Goal: Check status: Check status

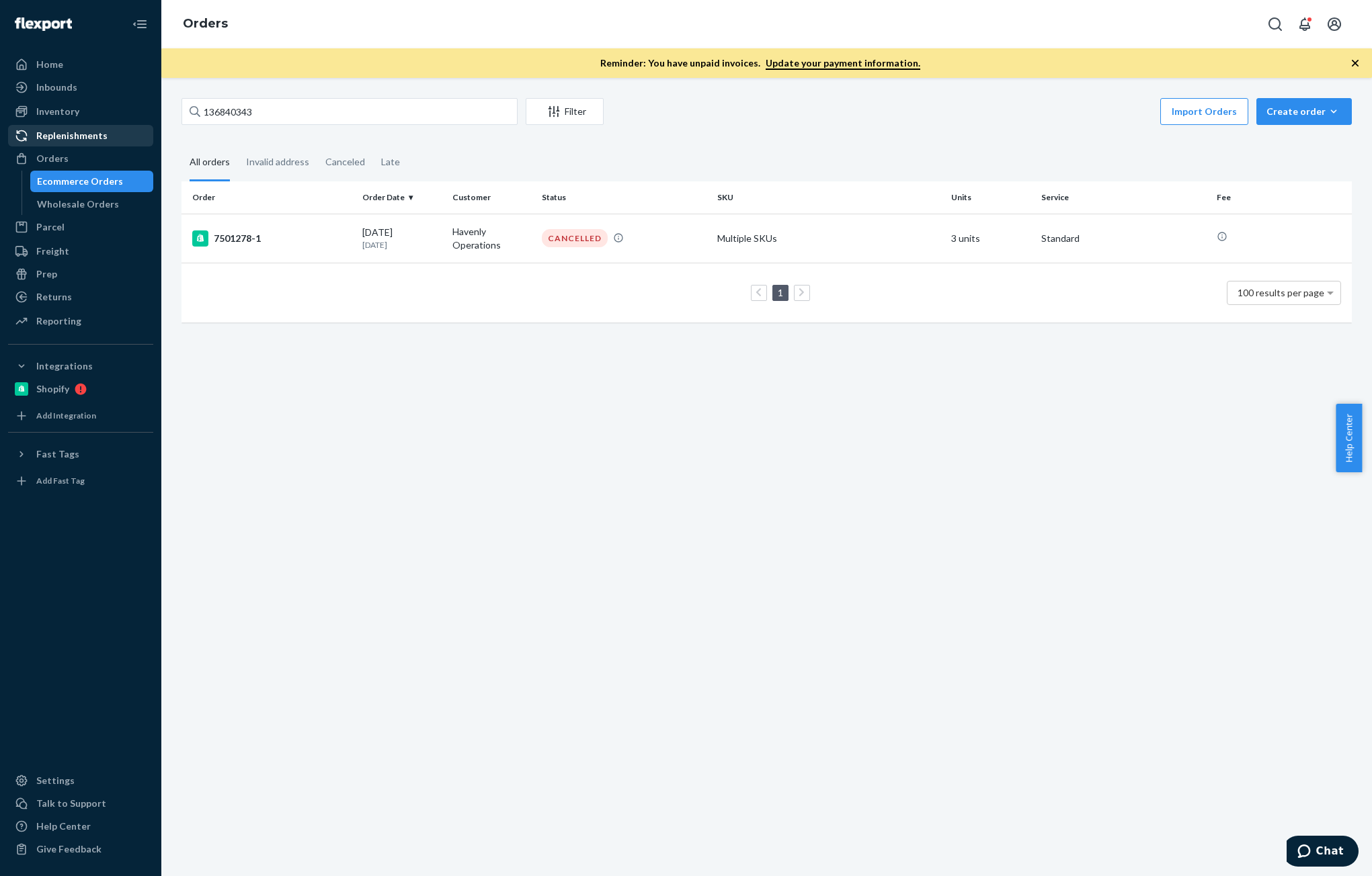
drag, startPoint x: 66, startPoint y: 116, endPoint x: 138, endPoint y: 135, distance: 74.5
click at [66, 116] on div "Inventory" at bounding box center [58, 112] width 43 height 14
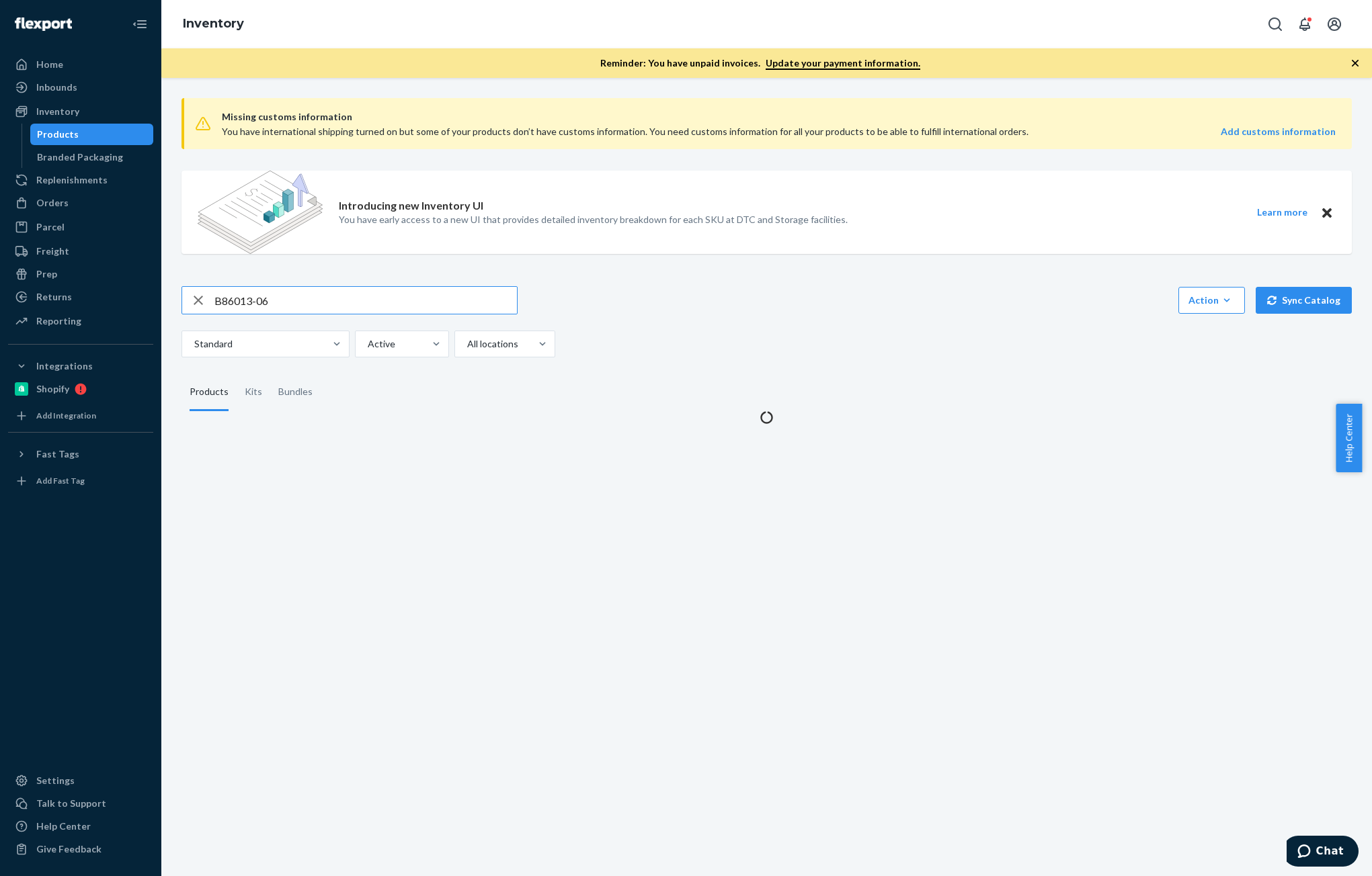
click at [306, 304] on input "B86013-06" at bounding box center [365, 299] width 303 height 26
type input "R141005-05"
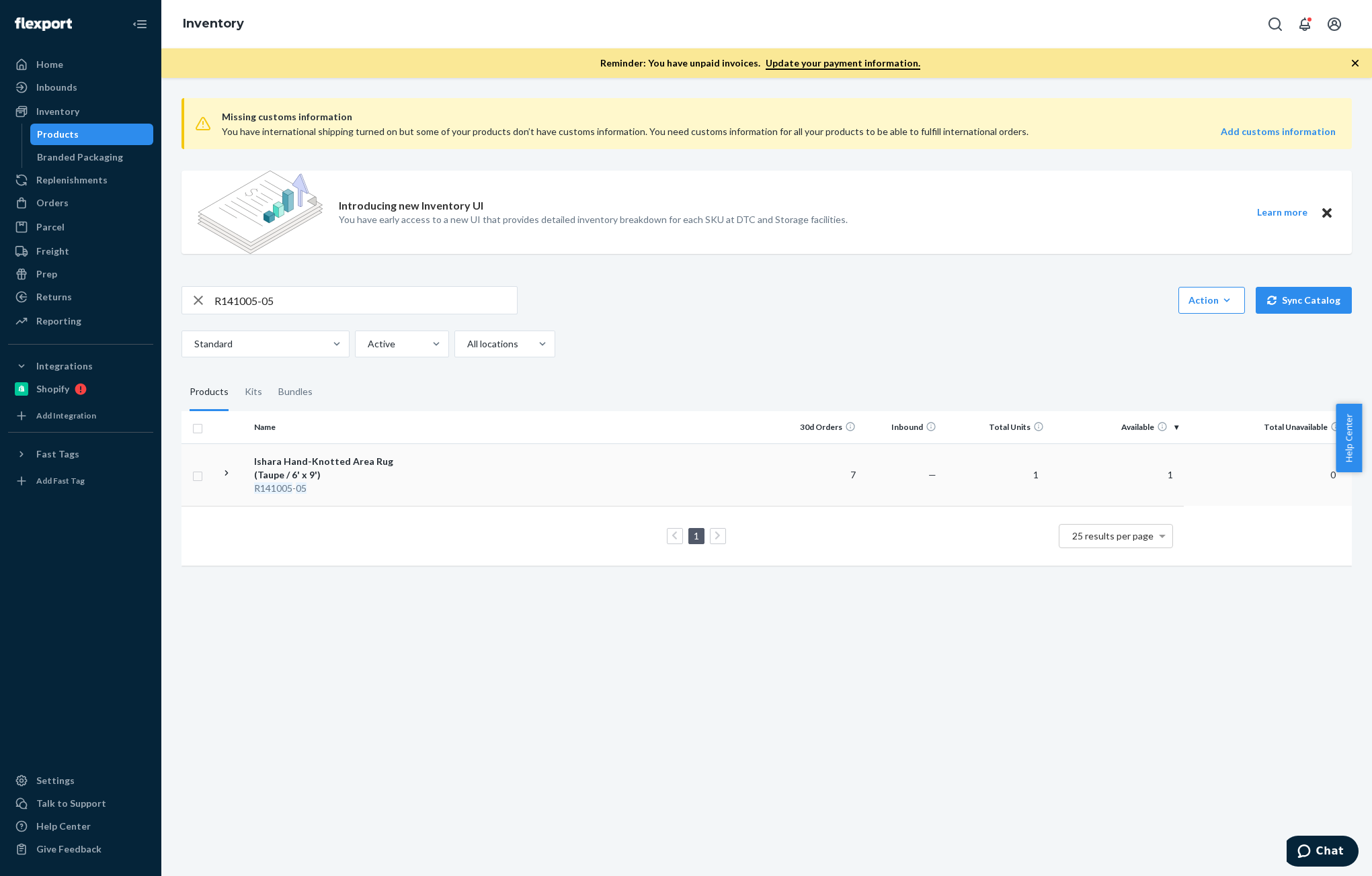
click at [321, 474] on div "Ishara Hand-Knotted Area Rug (Taupe / 6' x 9')" at bounding box center [324, 468] width 141 height 26
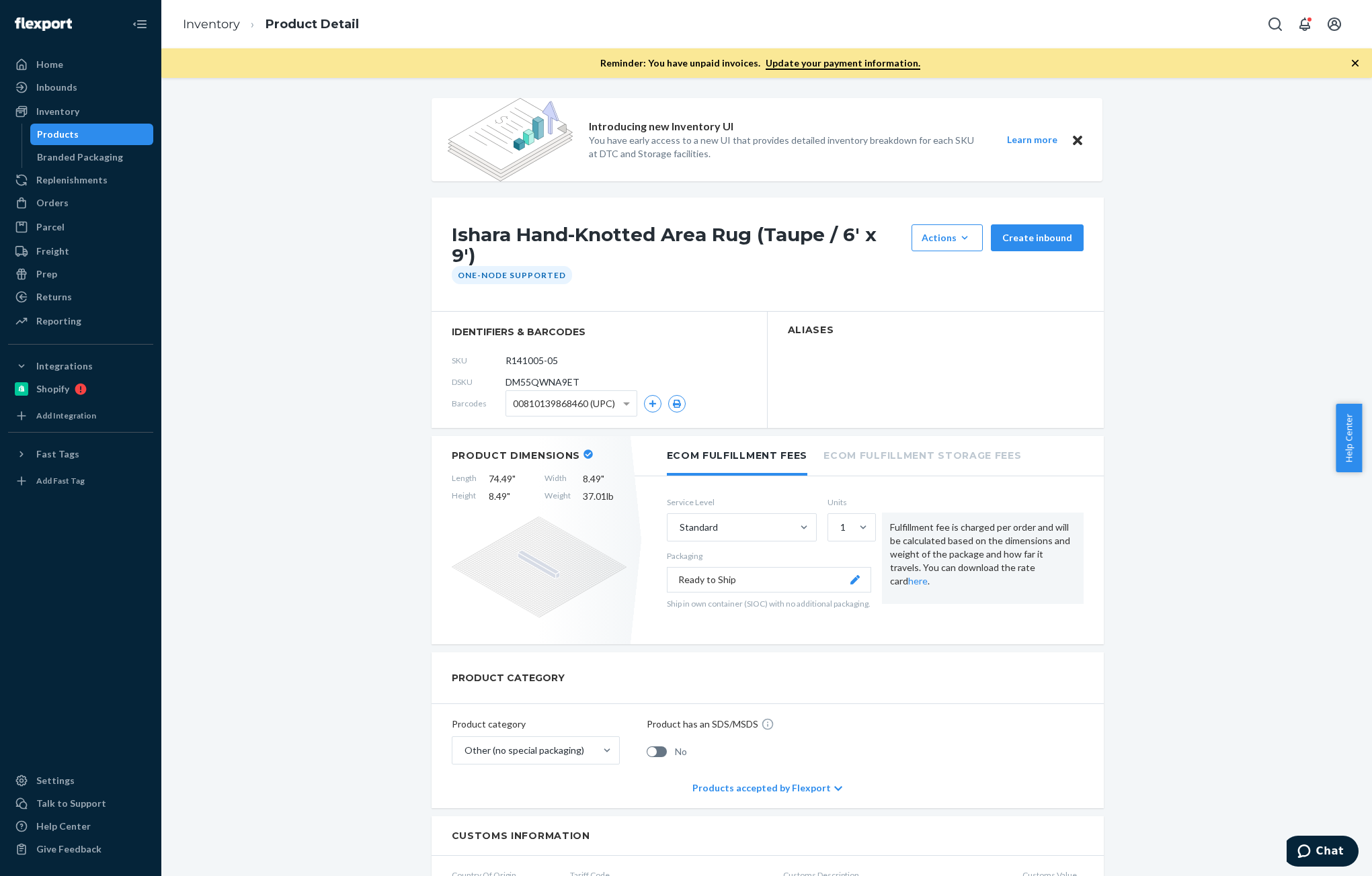
click at [533, 376] on span "DM55QWNA9ET" at bounding box center [542, 382] width 74 height 14
copy span "DM55QWNA9ET"
click at [184, 18] on link "Inventory" at bounding box center [211, 24] width 57 height 14
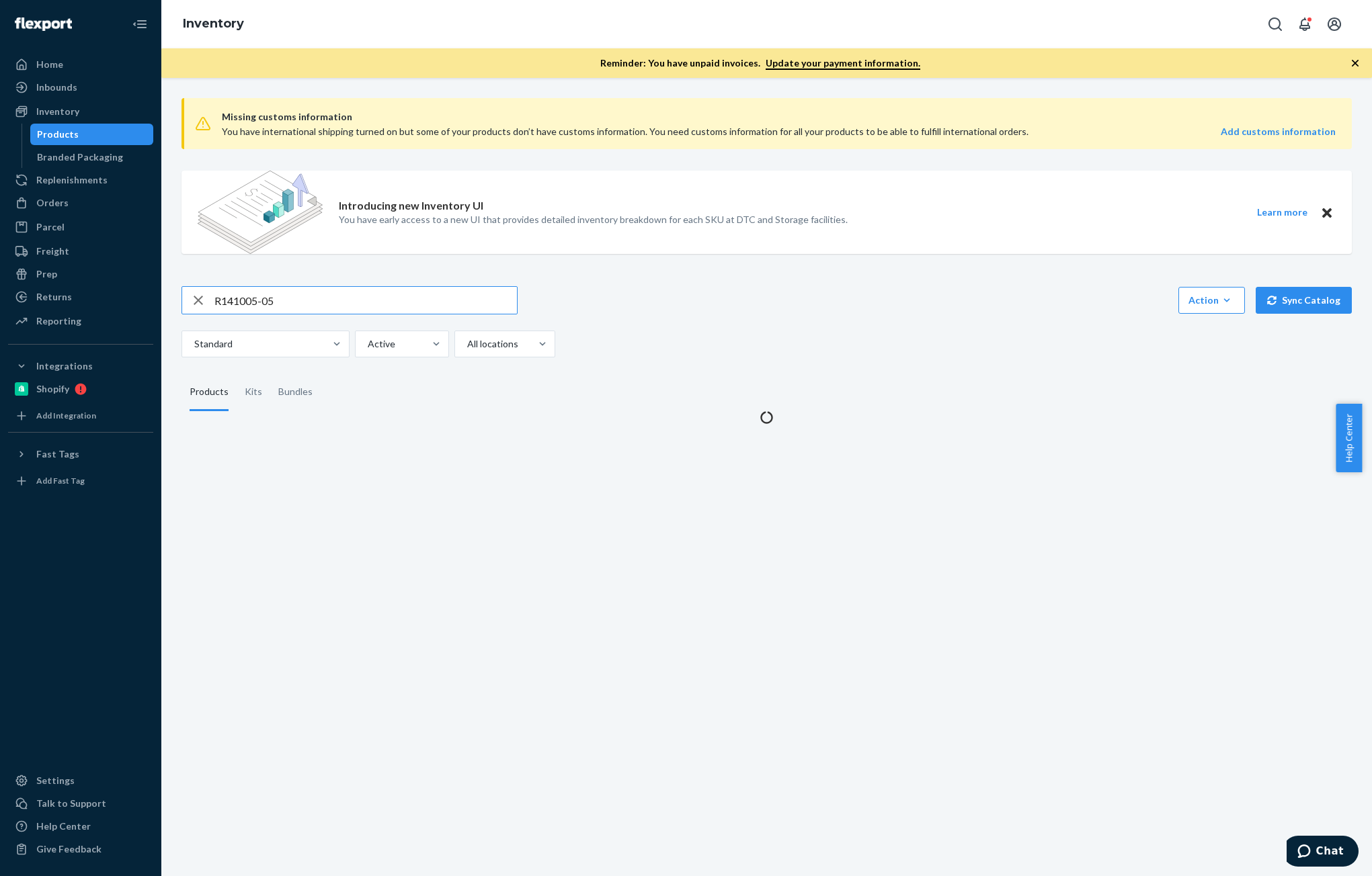
click at [350, 304] on input "R141005-05" at bounding box center [365, 299] width 303 height 26
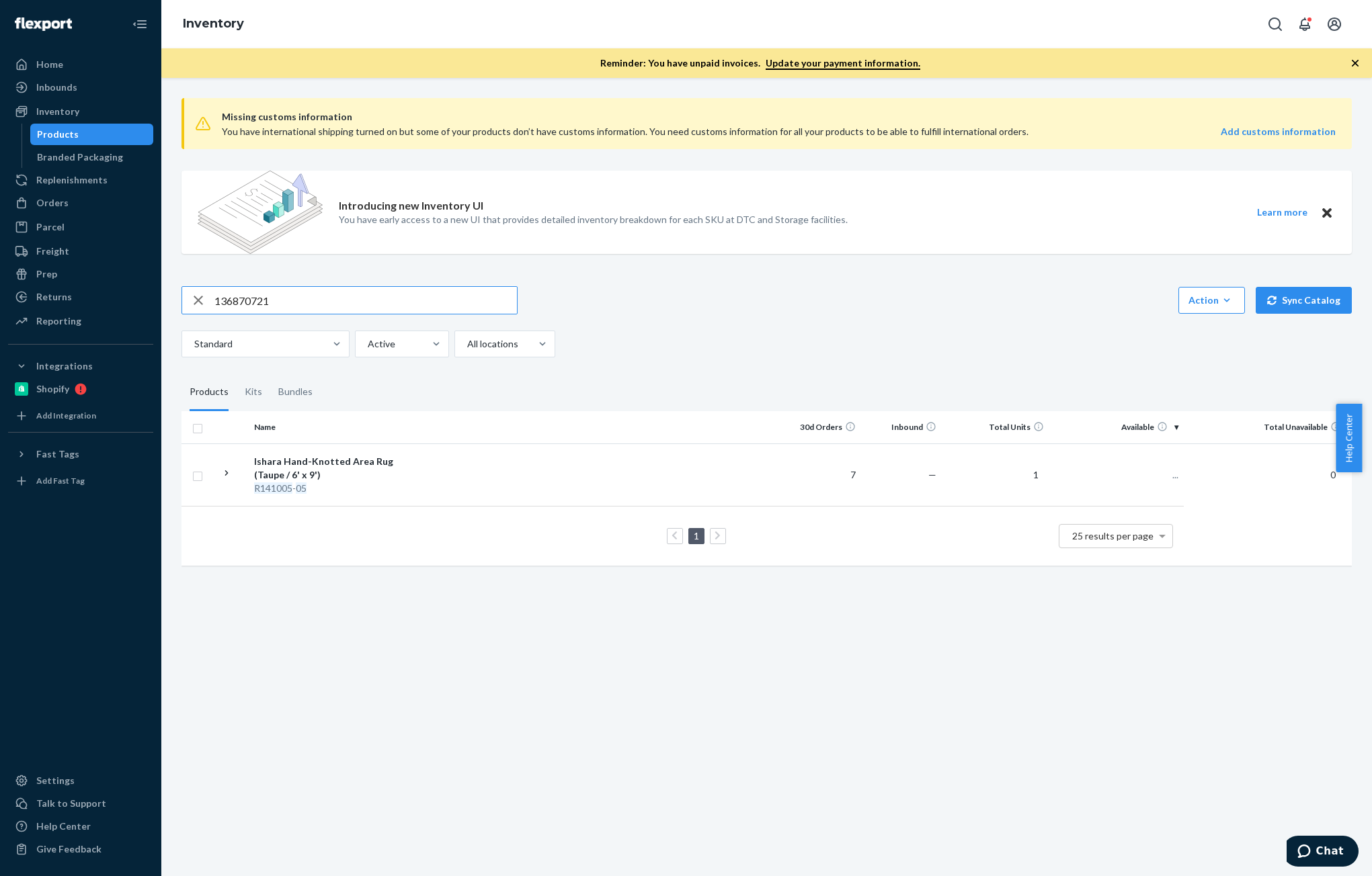
type input "136870721"
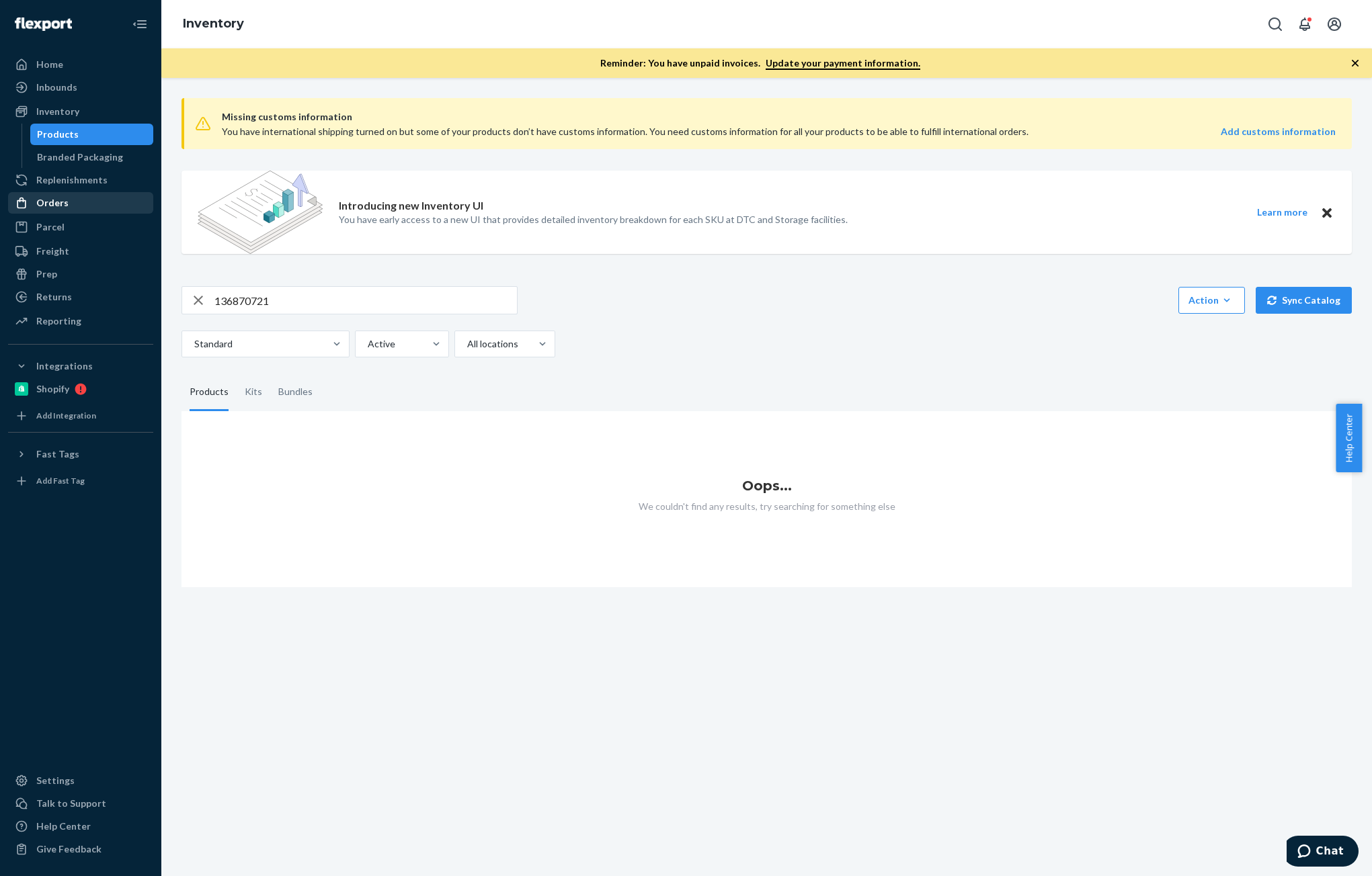
click at [45, 206] on div "Orders" at bounding box center [52, 202] width 32 height 14
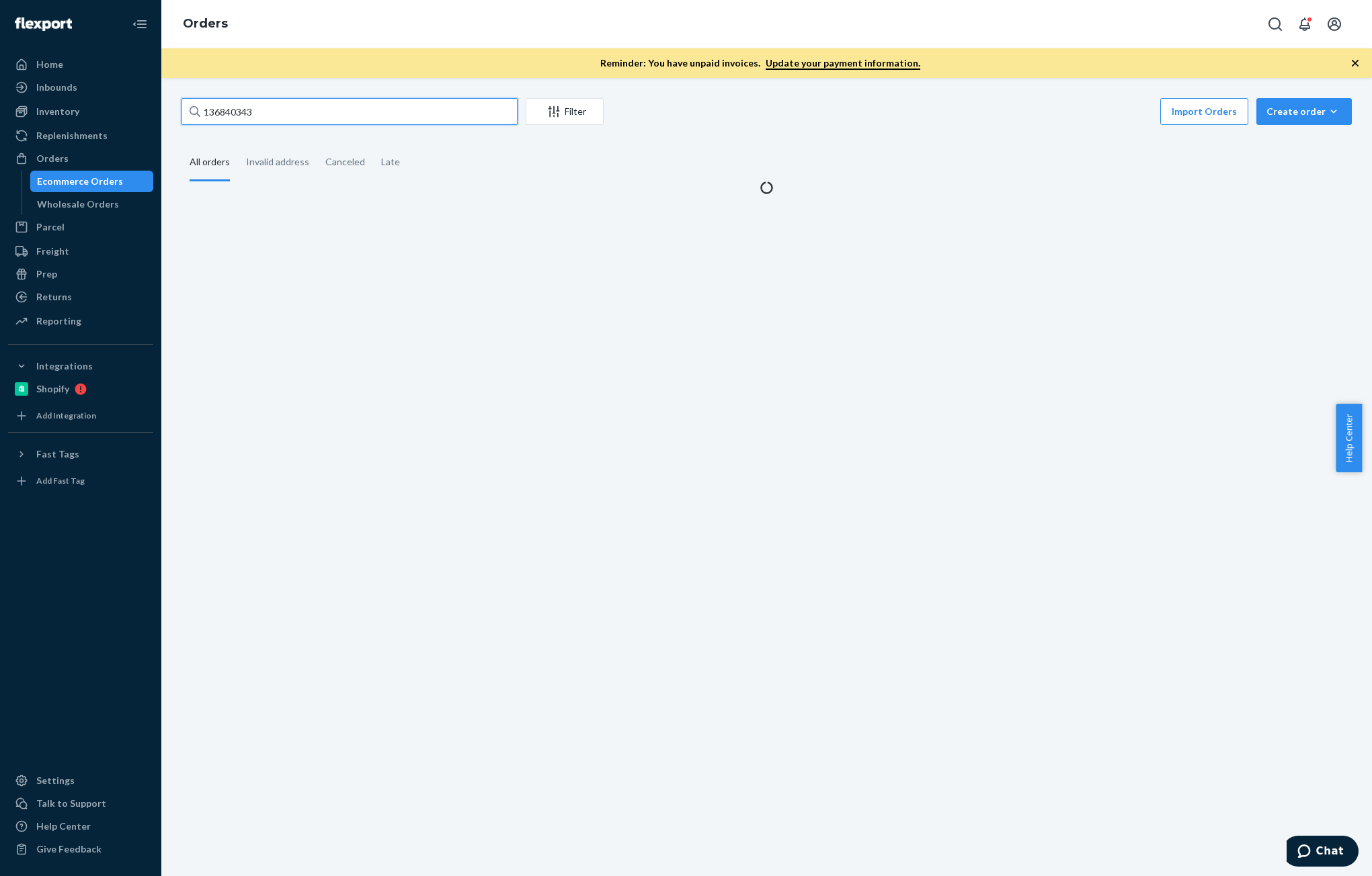
click at [291, 117] on input "136840343" at bounding box center [349, 111] width 336 height 26
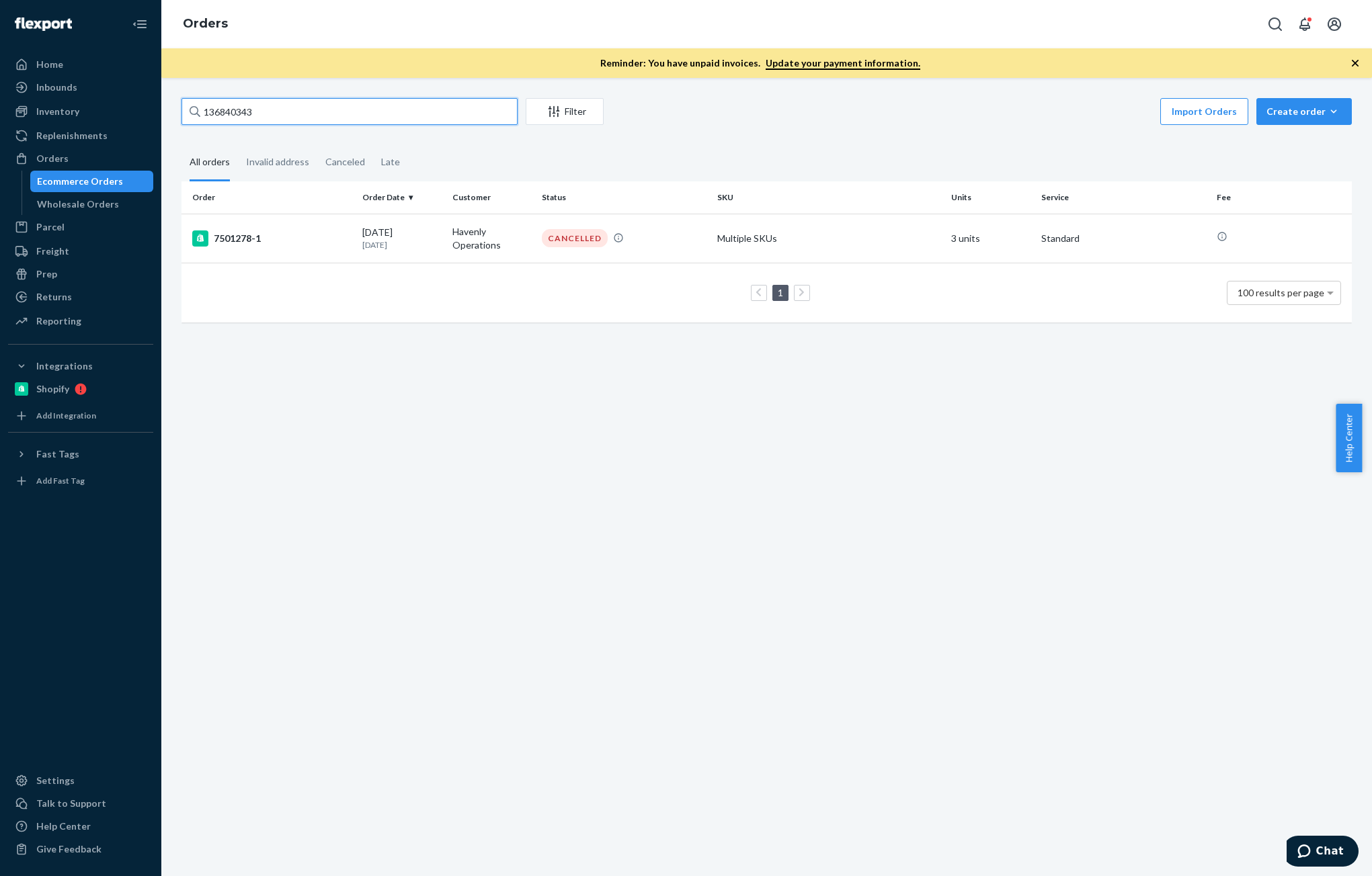
paste input "70721"
type input "136870721"
click at [436, 234] on div "[DATE] [DATE]" at bounding box center [402, 237] width 79 height 25
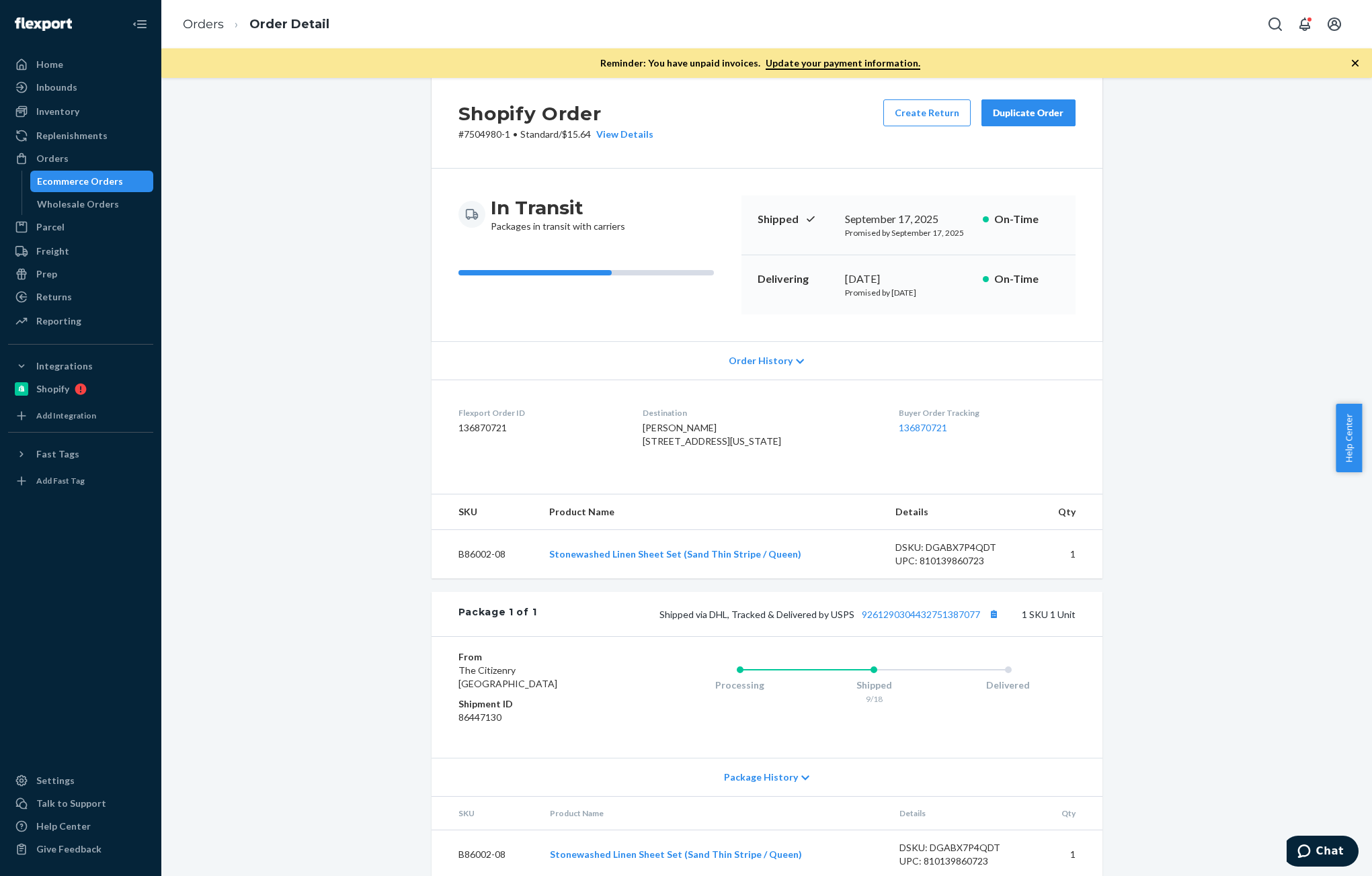
scroll to position [71, 0]
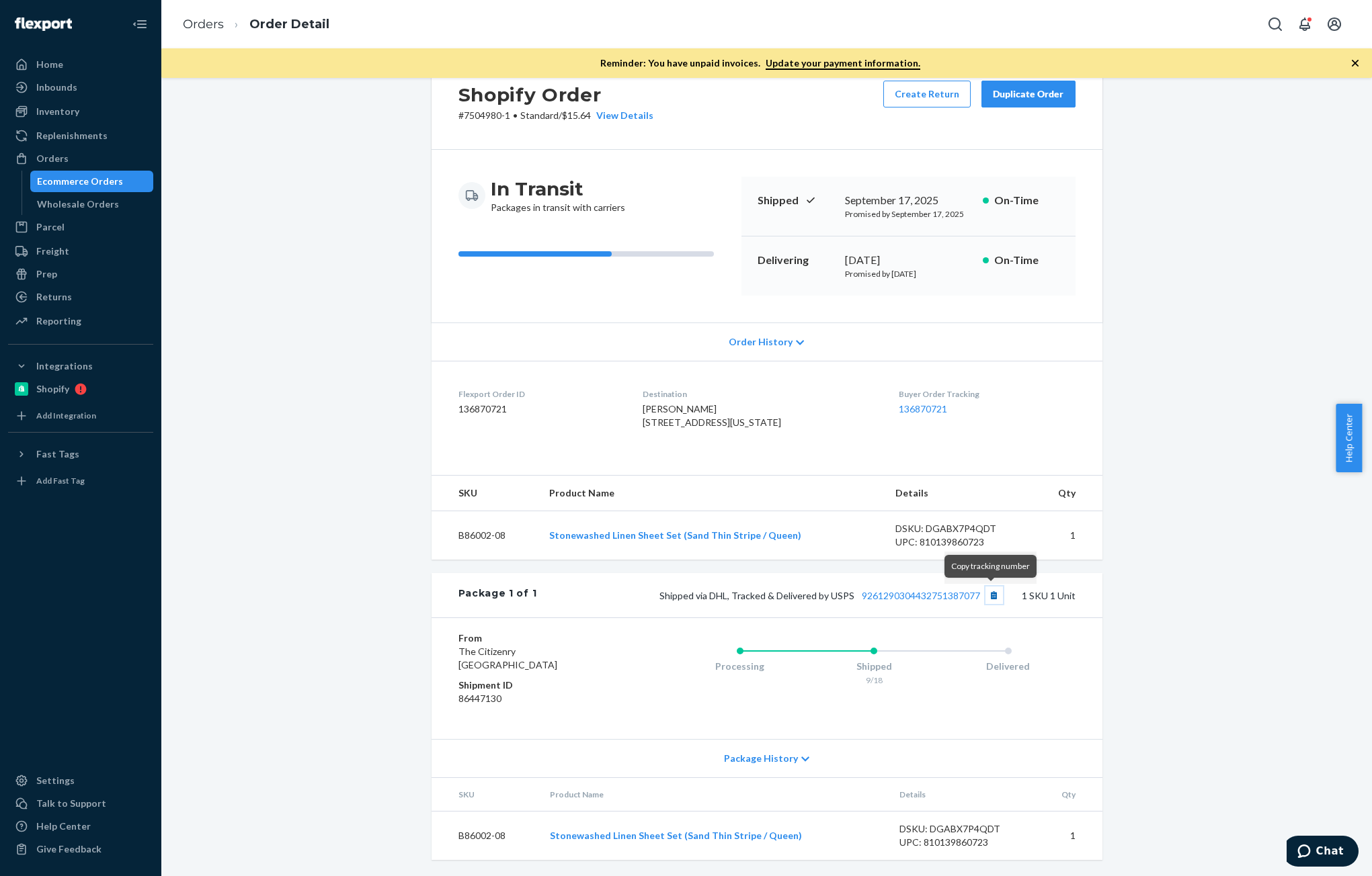
click at [990, 600] on button "Copy tracking number" at bounding box center [994, 596] width 18 height 18
drag, startPoint x: 992, startPoint y: 600, endPoint x: 1001, endPoint y: 567, distance: 34.2
click at [992, 600] on button "Copy tracking number" at bounding box center [994, 596] width 18 height 18
click at [986, 599] on button "Copy tracking number" at bounding box center [994, 596] width 18 height 18
drag, startPoint x: 728, startPoint y: 383, endPoint x: 649, endPoint y: 385, distance: 79.0
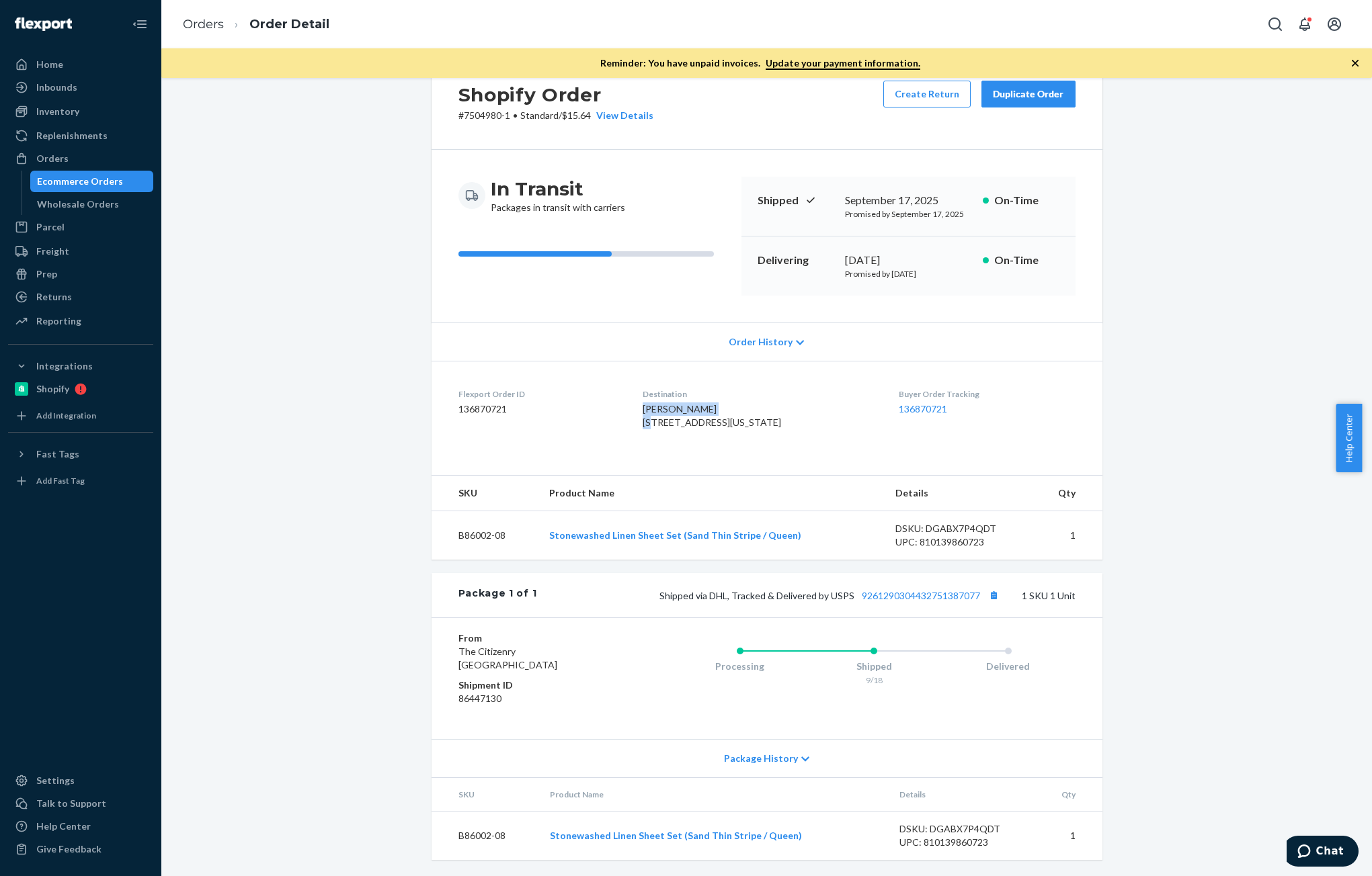
click at [649, 402] on div "[PERSON_NAME] [STREET_ADDRESS][US_STATE]" at bounding box center [760, 415] width 235 height 26
copy span "[PERSON_NAME]"
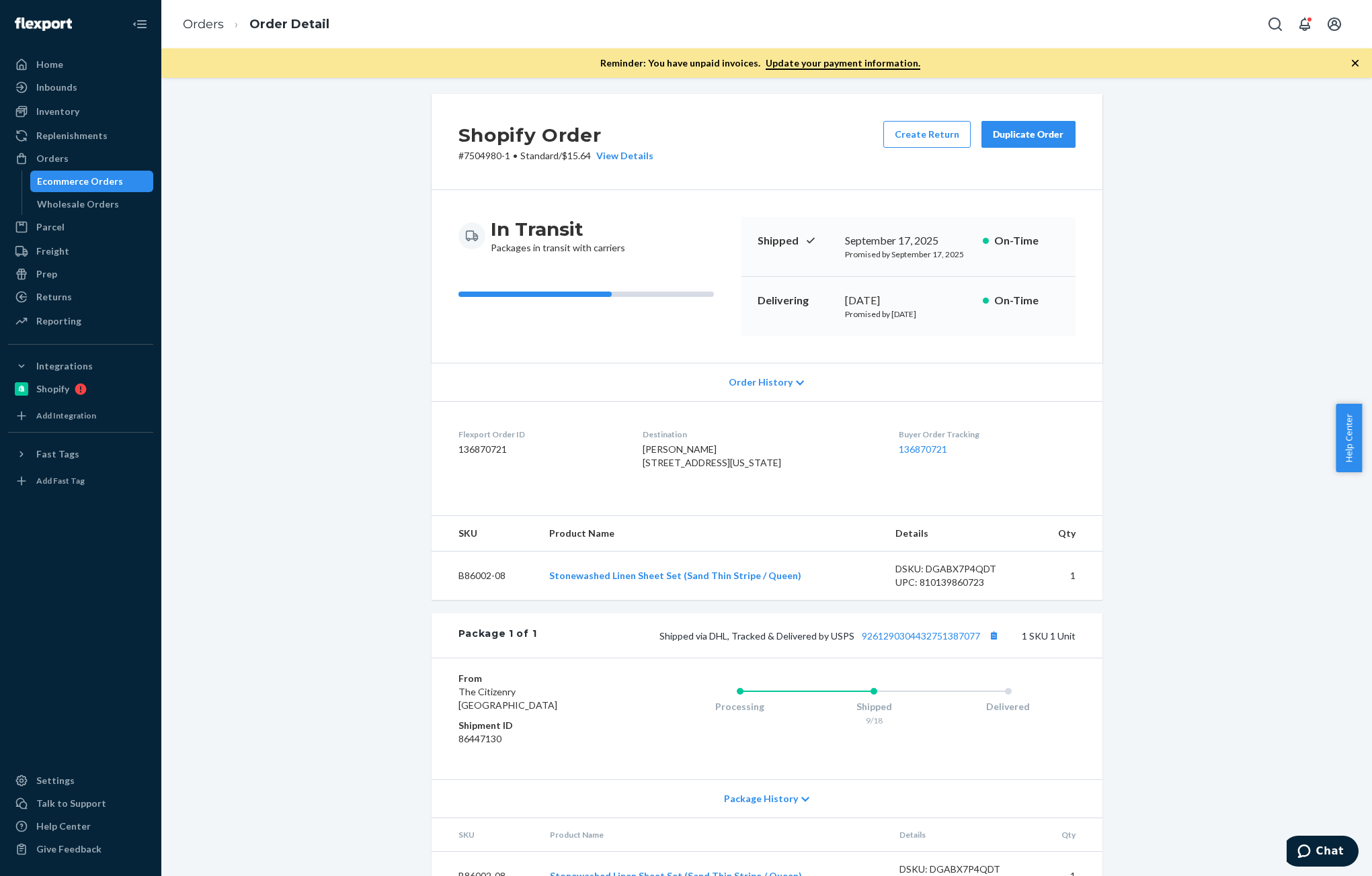
click at [470, 450] on dd "136870721" at bounding box center [540, 450] width 163 height 14
copy dd "136870721"
click at [215, 11] on ol "Orders Order Detail" at bounding box center [255, 24] width 168 height 39
click at [193, 30] on link "Orders" at bounding box center [203, 24] width 41 height 14
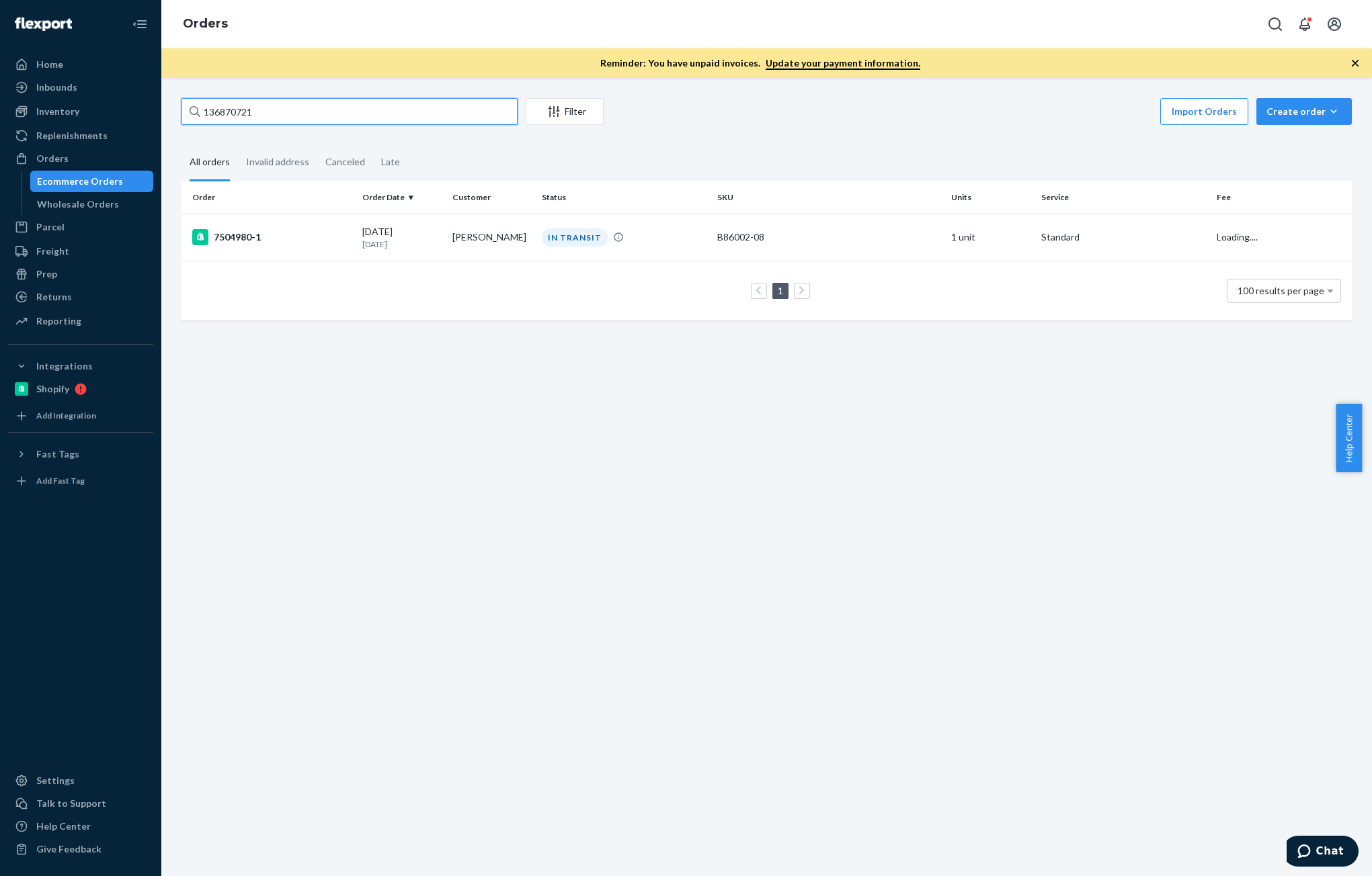
click at [376, 117] on input "136870721" at bounding box center [349, 111] width 336 height 26
paste input "7100196"
type input "137100196"
click at [457, 231] on td "[PERSON_NAME]" at bounding box center [492, 237] width 89 height 47
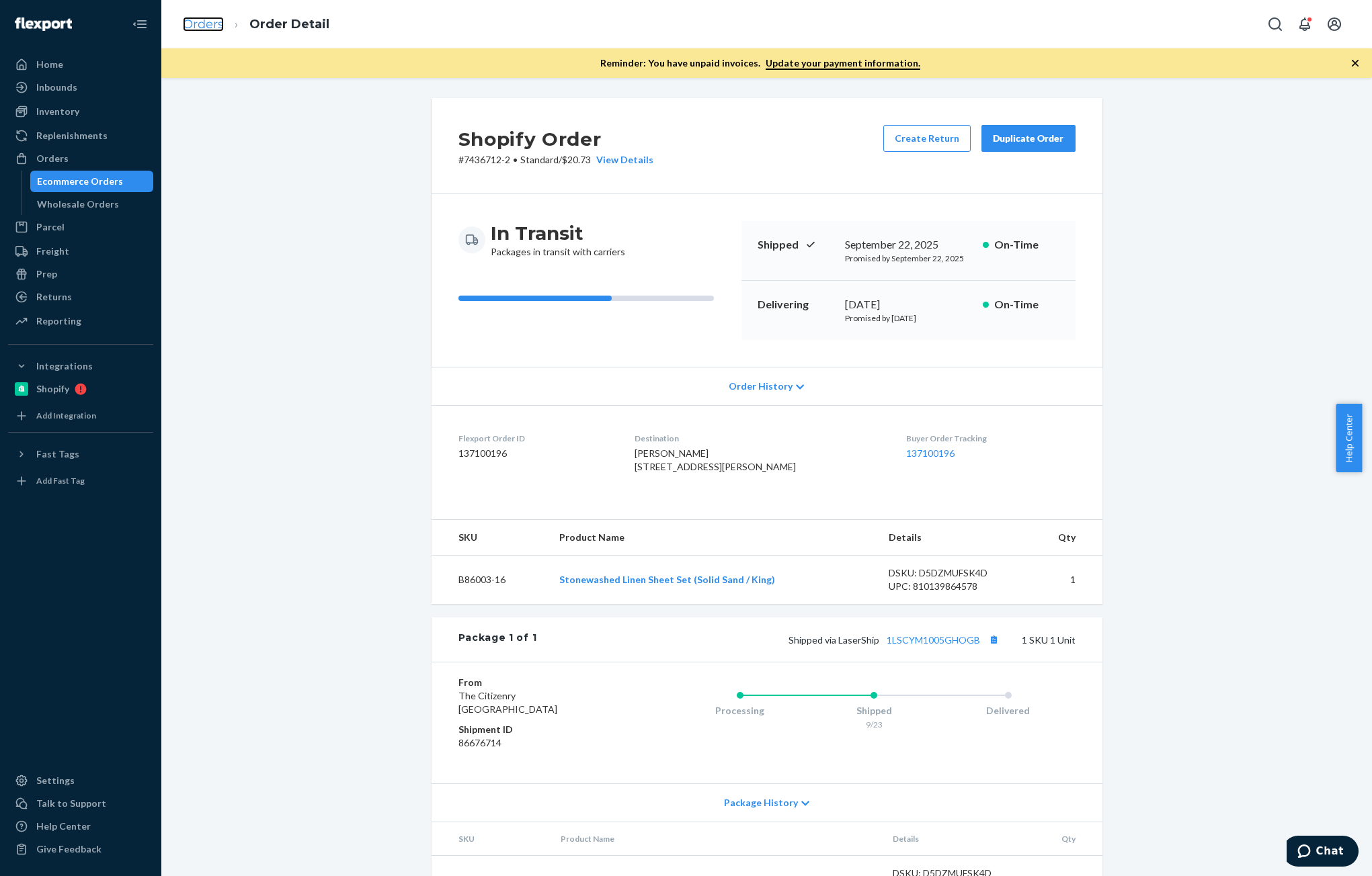
click at [194, 22] on link "Orders" at bounding box center [203, 24] width 41 height 14
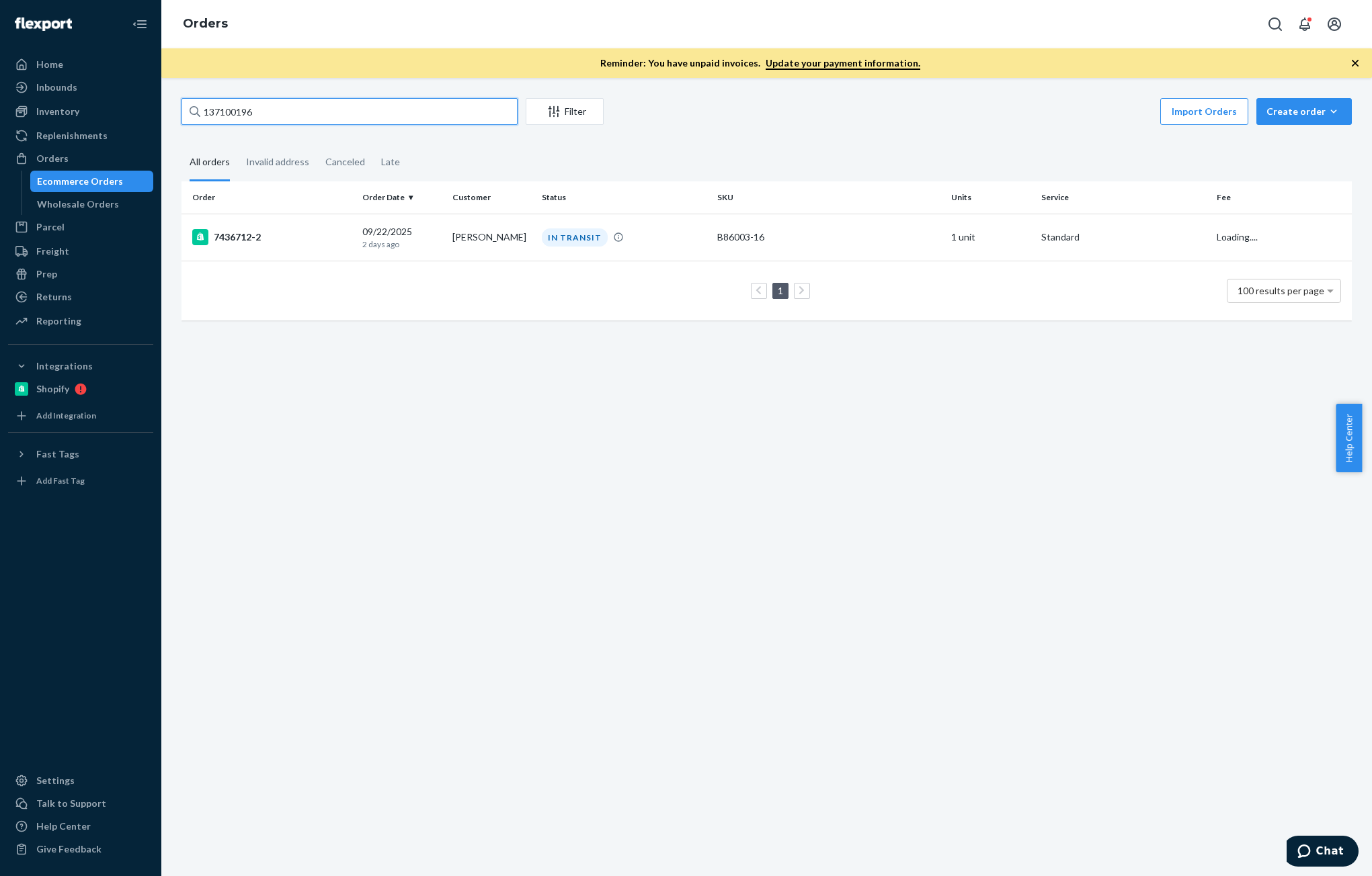
click at [335, 116] on input "137100196" at bounding box center [349, 111] width 336 height 26
paste input "6870721"
type input "136870721"
click at [471, 254] on td "[PERSON_NAME]" at bounding box center [492, 237] width 89 height 47
